Goal: Check status

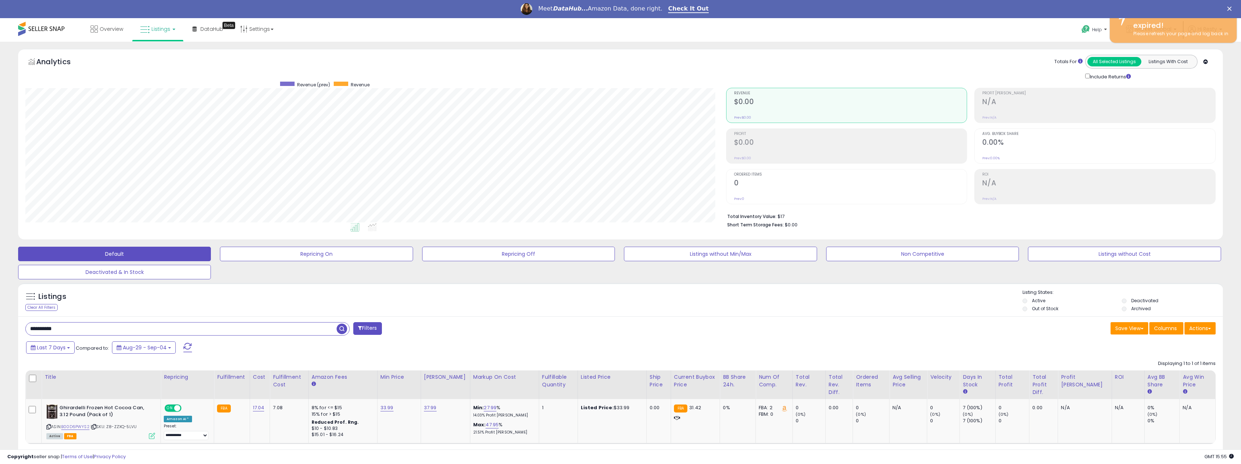
scroll to position [149, 701]
